Goal: Navigation & Orientation: Find specific page/section

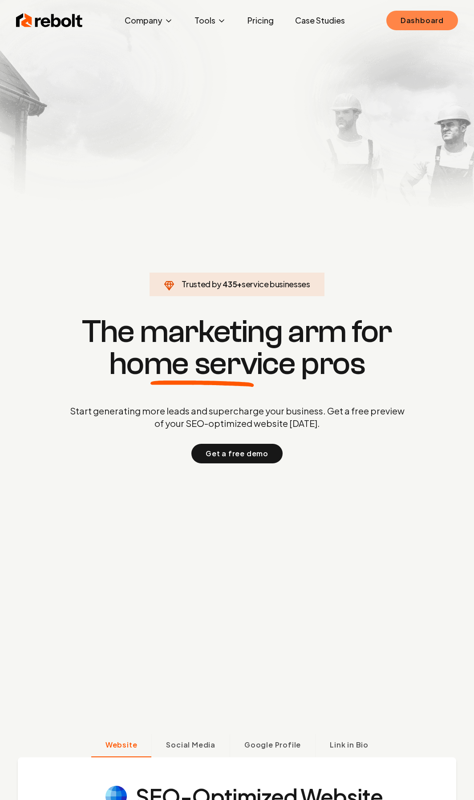
click at [424, 19] on link "Dashboard" at bounding box center [422, 21] width 72 height 20
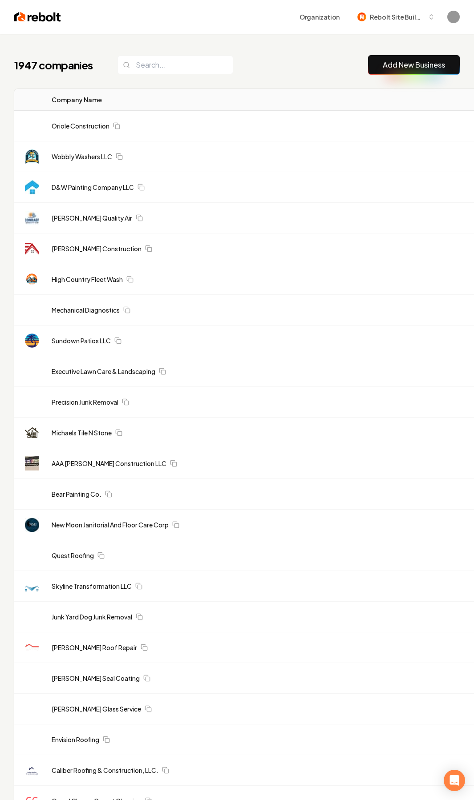
click at [89, 156] on link "Wobbly Washers LLC" at bounding box center [82, 156] width 60 height 9
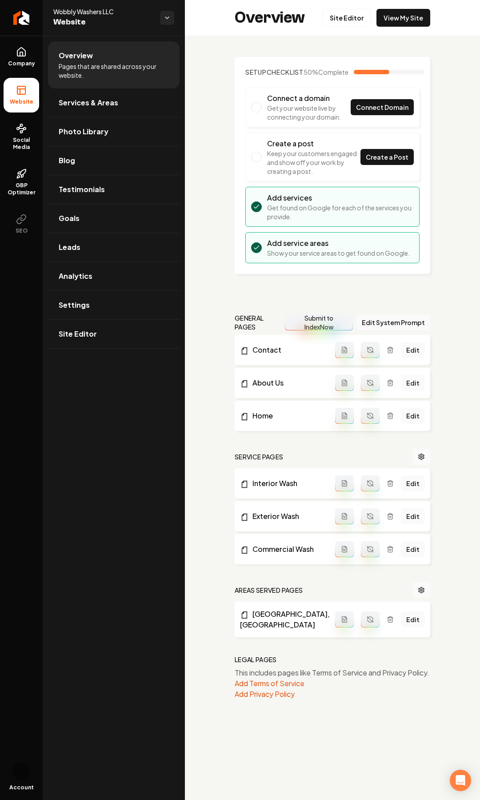
click at [218, 267] on div "Setup Checklist 50 % Complete Connect a domain Get your website live by connect…" at bounding box center [332, 378] width 295 height 685
click at [117, 518] on div "Overview Pages that are shared across your website. Services & Areas Photo Libr…" at bounding box center [114, 418] width 142 height 765
click at [218, 236] on div "Setup Checklist 50 % Complete Connect a domain Get your website live by connect…" at bounding box center [332, 378] width 295 height 685
